Goal: Task Accomplishment & Management: Complete application form

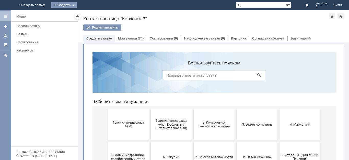
click at [77, 4] on div "Создать" at bounding box center [64, 5] width 26 height 6
click at [91, 15] on link "Заявка" at bounding box center [71, 15] width 39 height 6
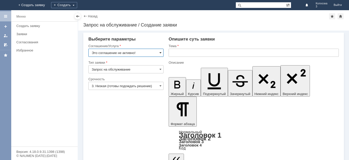
click at [160, 52] on span at bounding box center [160, 53] width 2 height 4
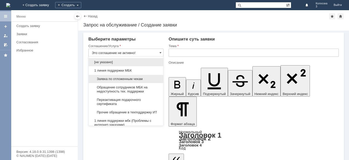
click at [120, 76] on div "Заявка по отложенным чекам" at bounding box center [126, 79] width 75 height 8
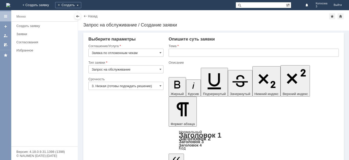
type input "Заявка по отложенным чекам"
click at [179, 53] on input "text" at bounding box center [254, 53] width 170 height 8
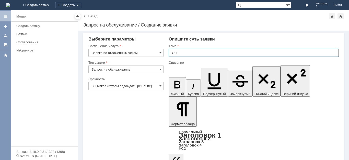
type input "ОЧ"
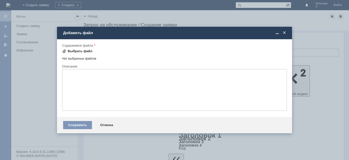
click at [74, 51] on div "Выбрать файл" at bounding box center [80, 51] width 25 height 4
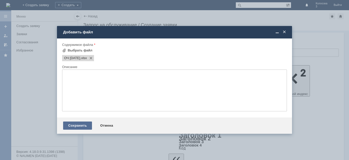
click at [81, 126] on div "Сохранить" at bounding box center [77, 126] width 29 height 8
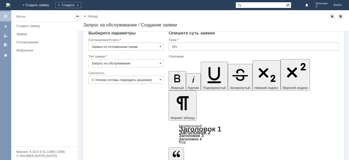
scroll to position [8, 0]
